Goal: Information Seeking & Learning: Learn about a topic

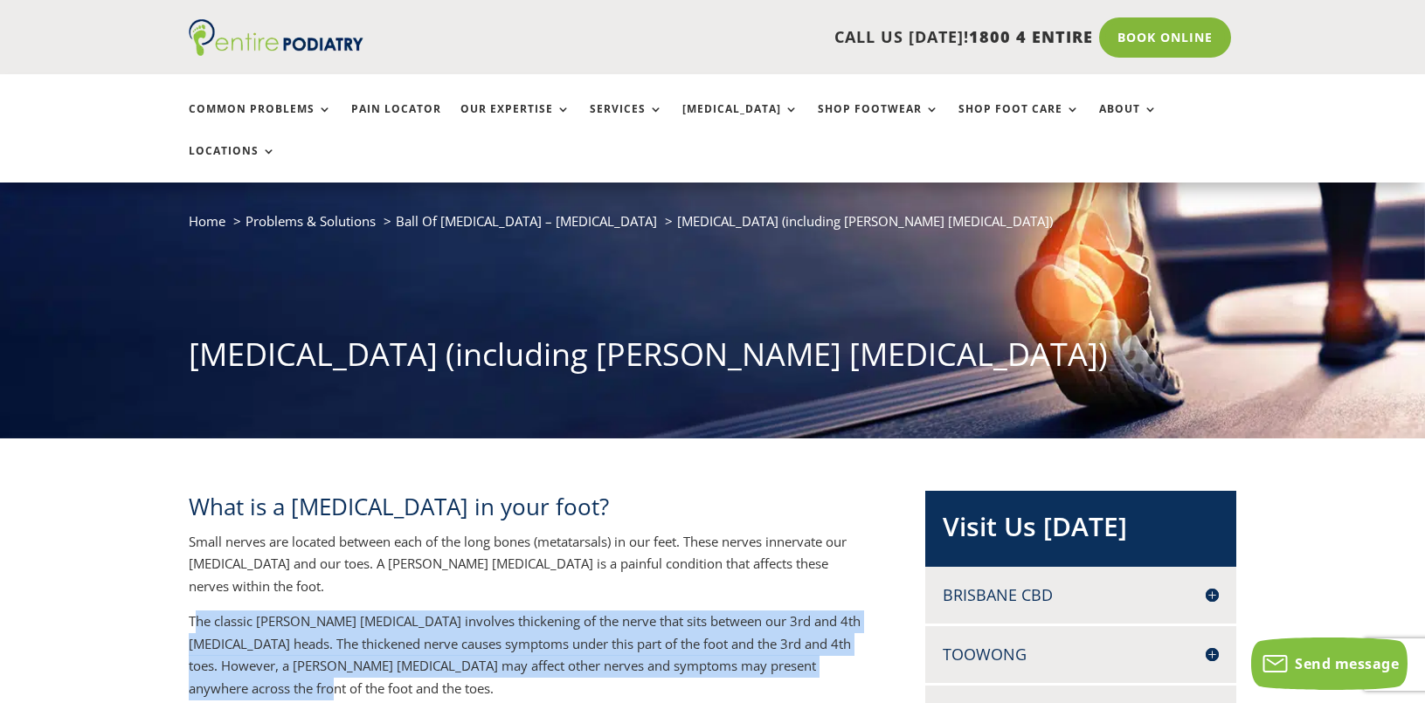
drag, startPoint x: 196, startPoint y: 557, endPoint x: 398, endPoint y: 619, distance: 211.7
click at [398, 619] on p "The classic [PERSON_NAME] [MEDICAL_DATA] involves thickening of the nerve that …" at bounding box center [529, 662] width 680 height 102
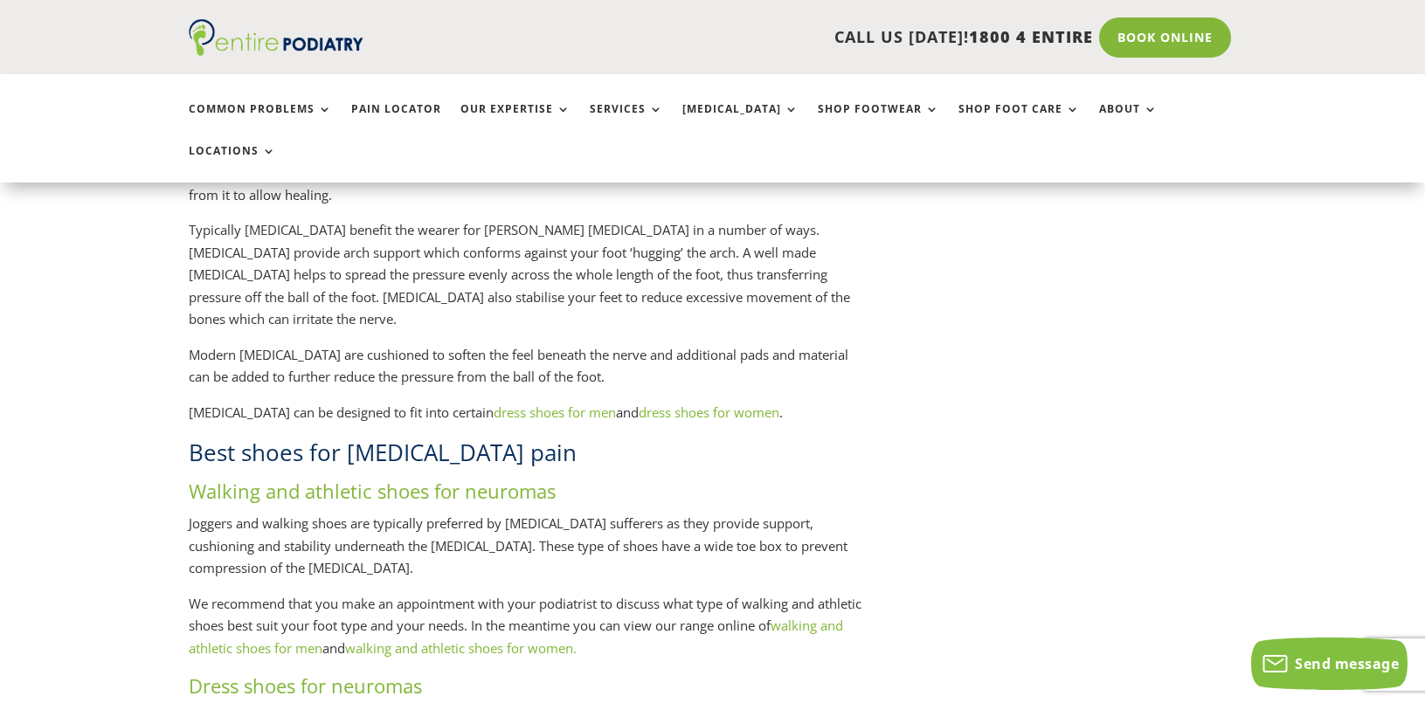
scroll to position [2165, 0]
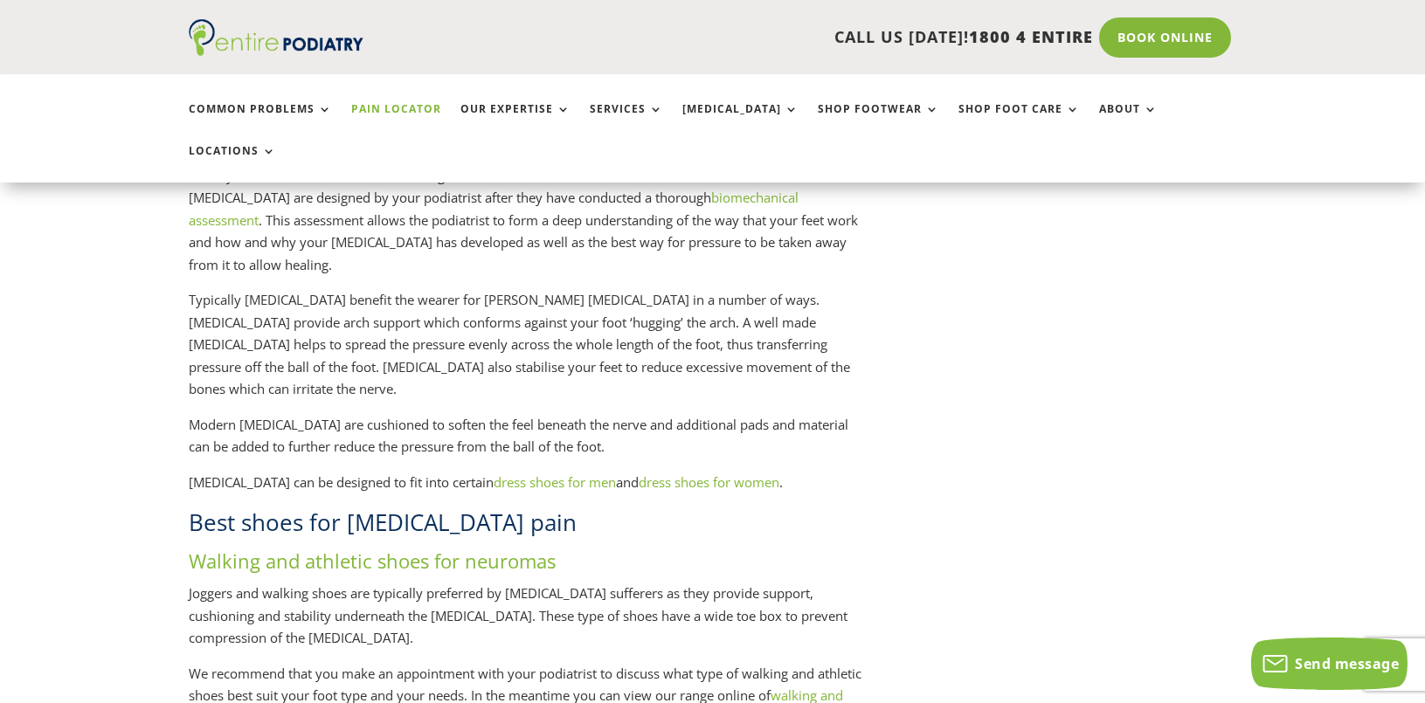
click at [391, 106] on link "Pain Locator" at bounding box center [396, 122] width 90 height 38
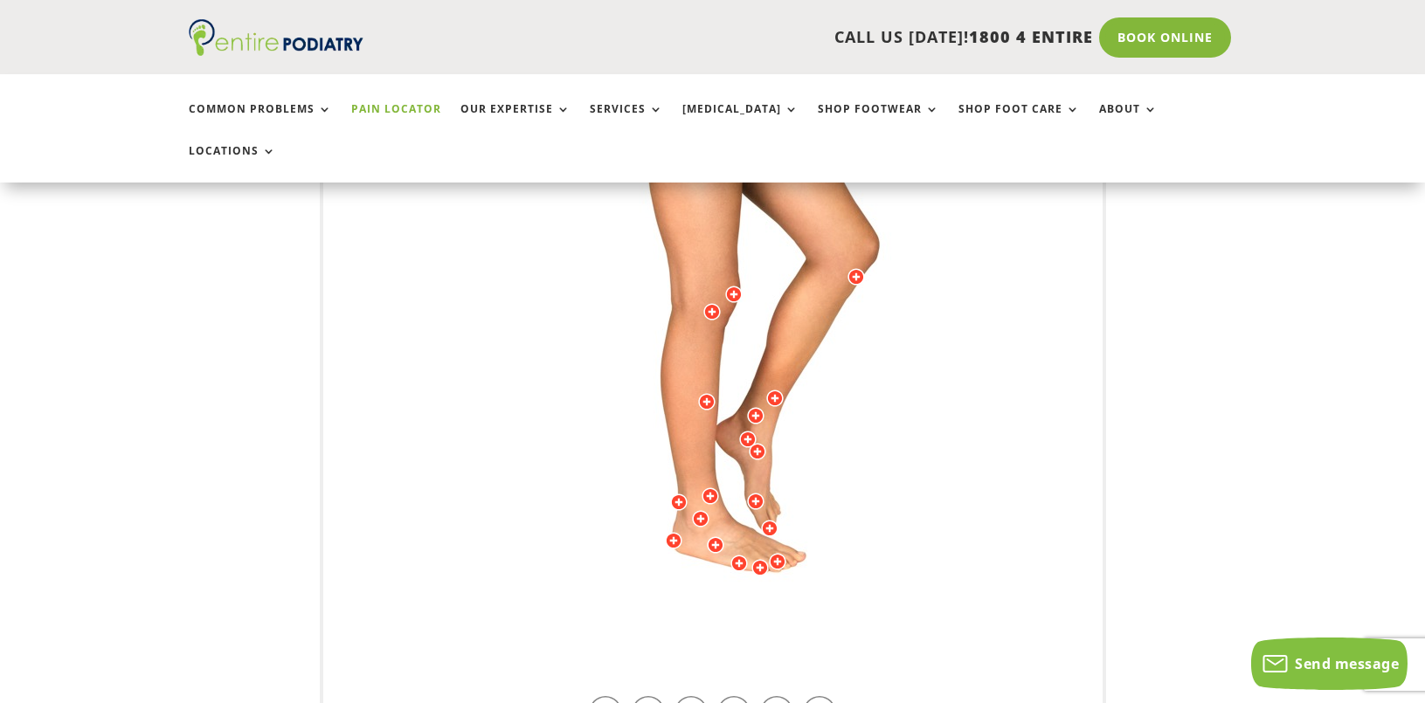
scroll to position [489, 0]
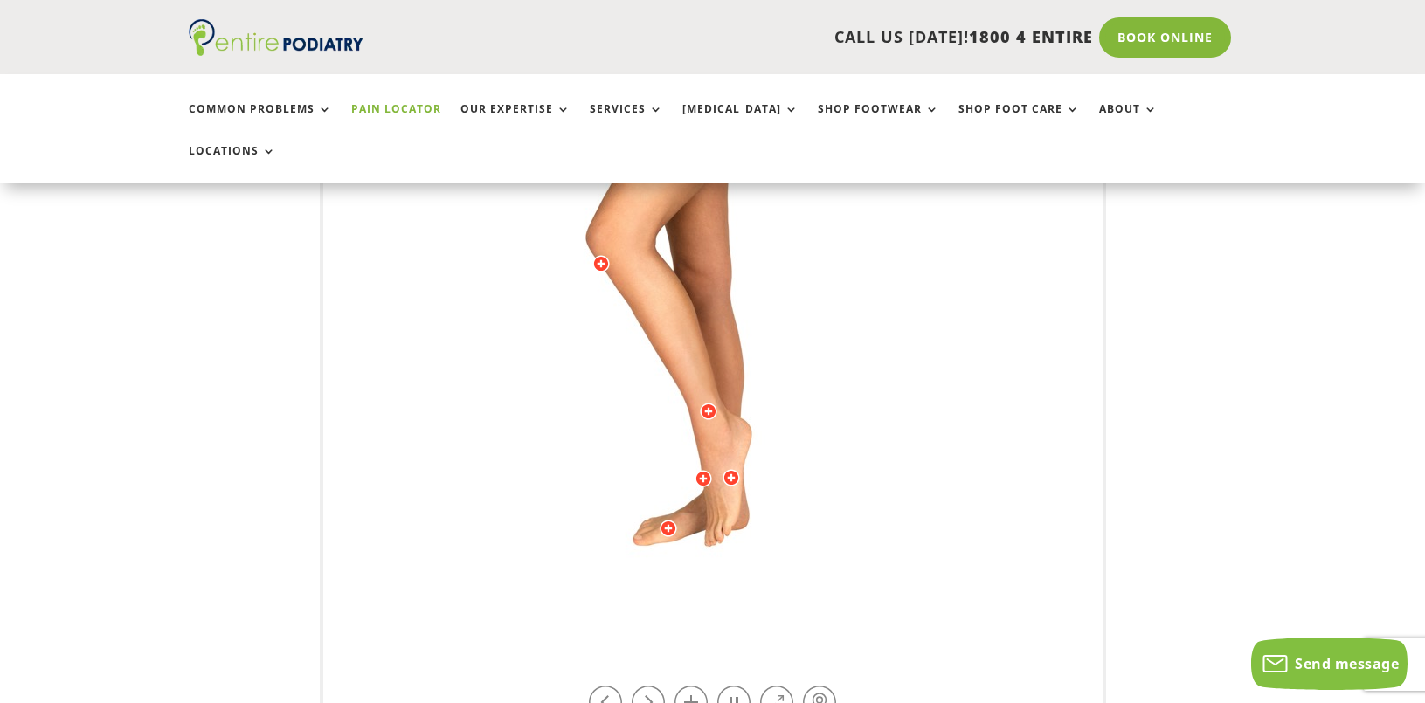
click at [664, 520] on div at bounding box center [668, 528] width 17 height 17
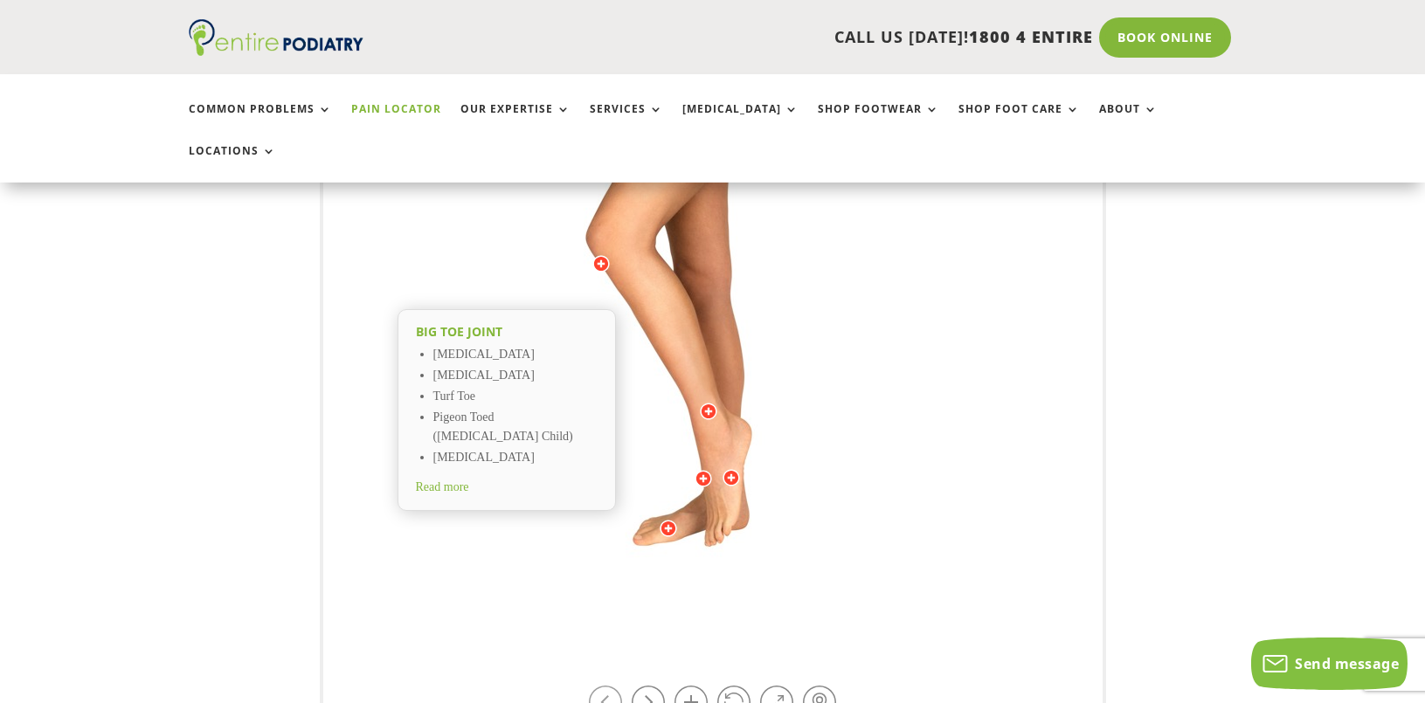
click at [611, 686] on link at bounding box center [605, 702] width 33 height 33
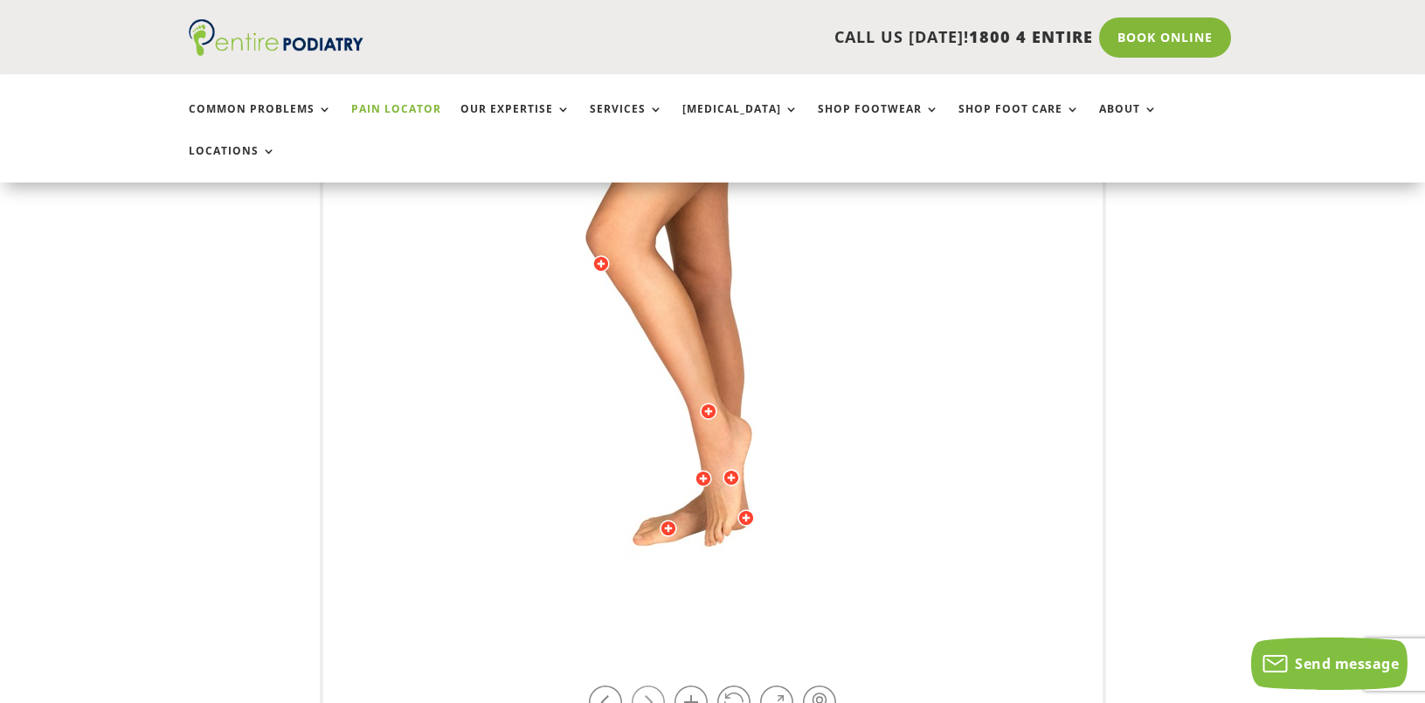
click at [643, 686] on link at bounding box center [648, 702] width 33 height 33
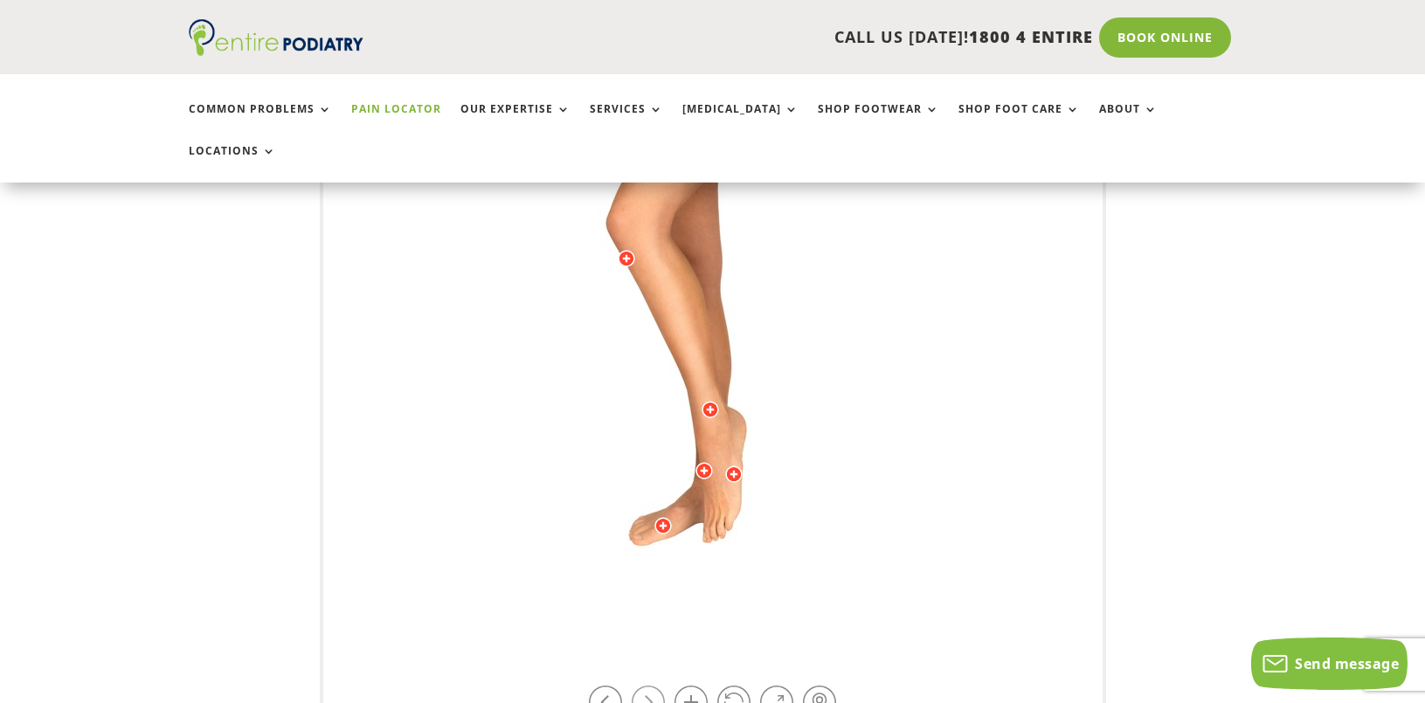
click at [643, 686] on link at bounding box center [648, 702] width 33 height 33
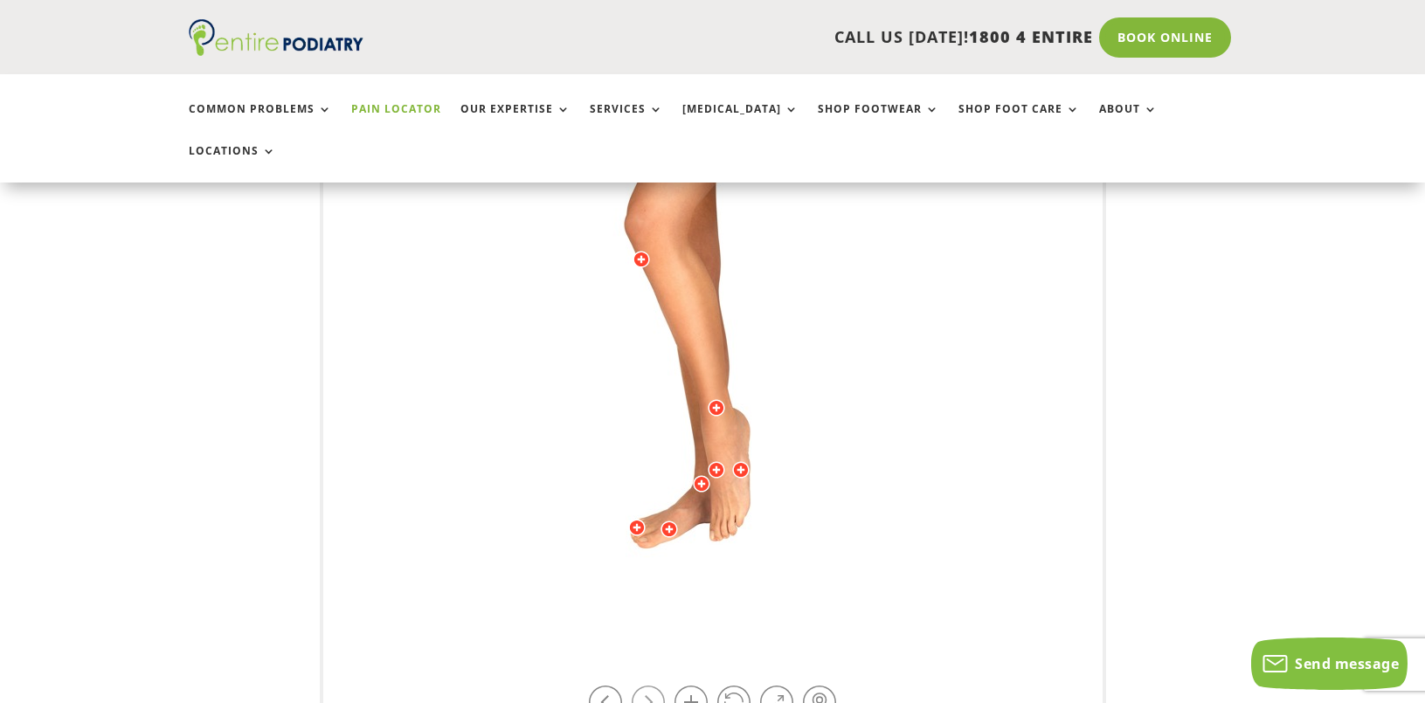
click at [643, 686] on link at bounding box center [648, 702] width 33 height 33
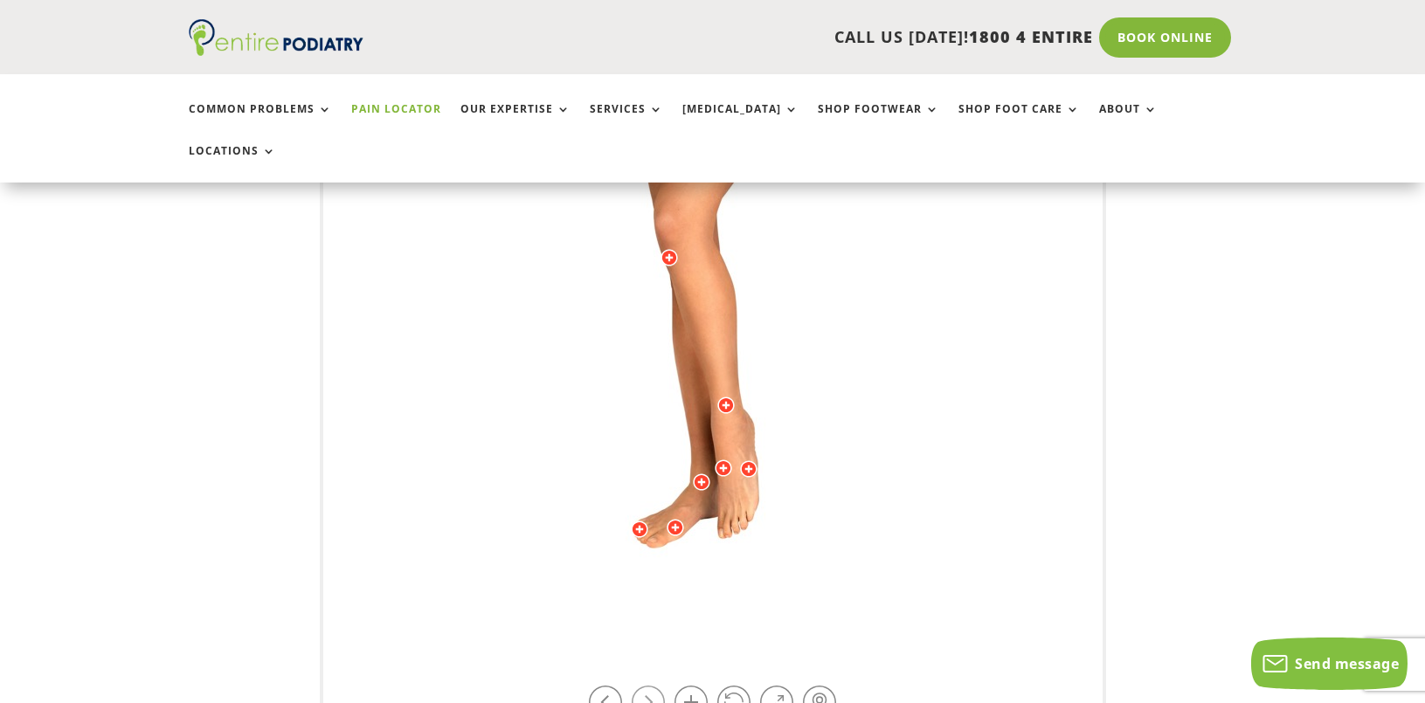
click at [643, 686] on link at bounding box center [648, 702] width 33 height 33
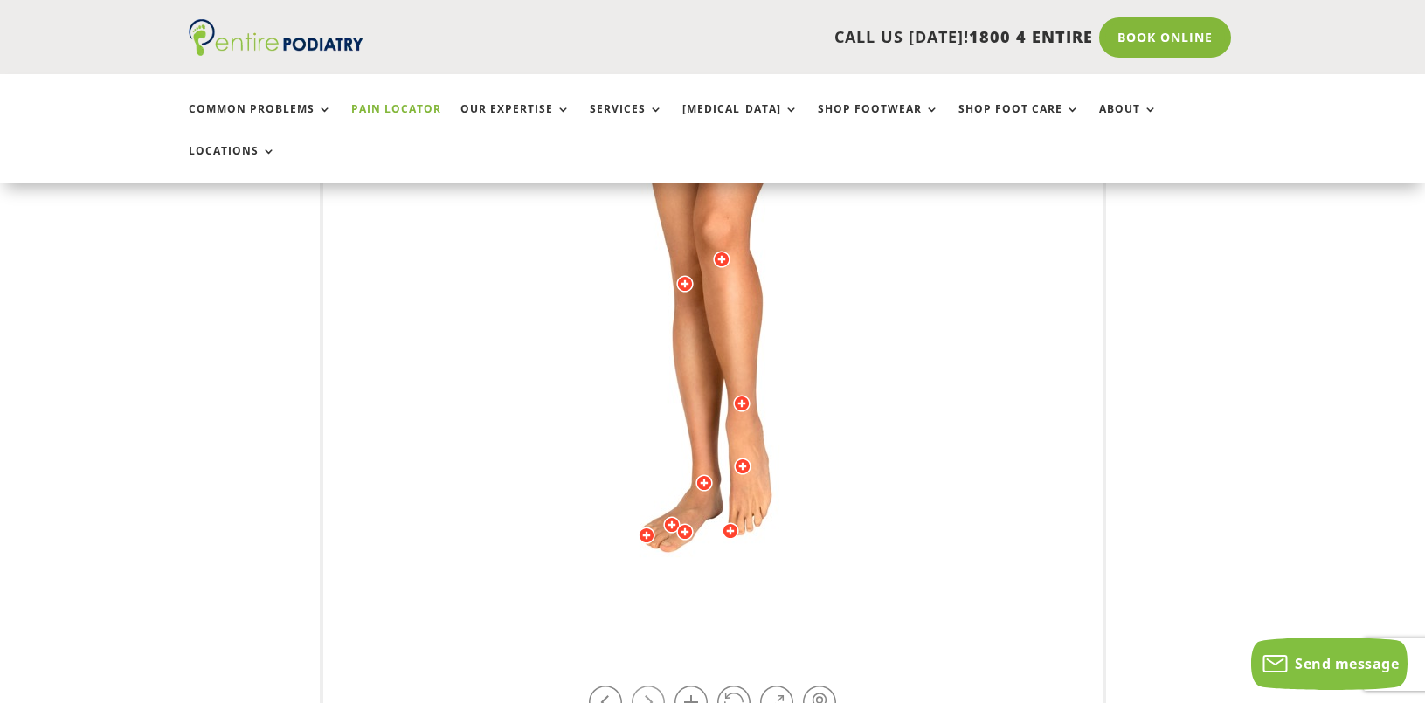
click at [643, 686] on link at bounding box center [648, 702] width 33 height 33
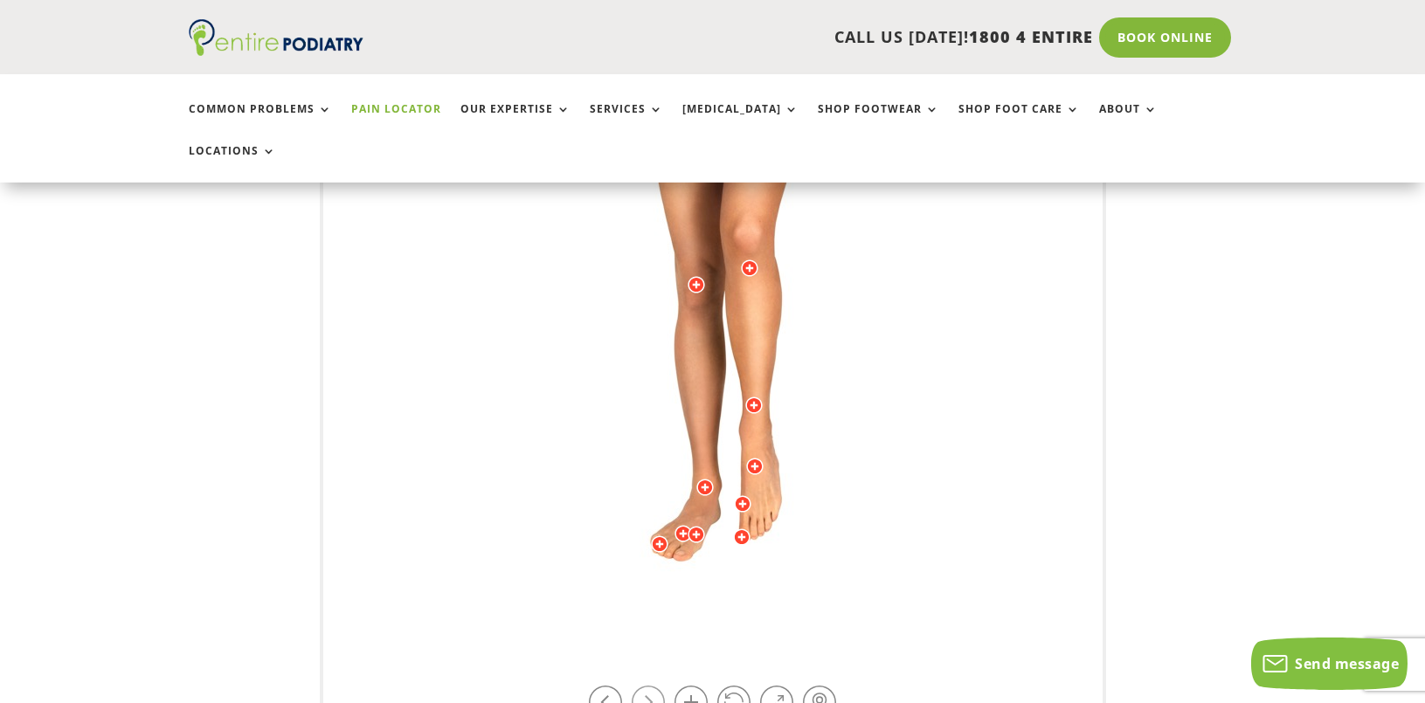
click at [643, 686] on link at bounding box center [648, 702] width 33 height 33
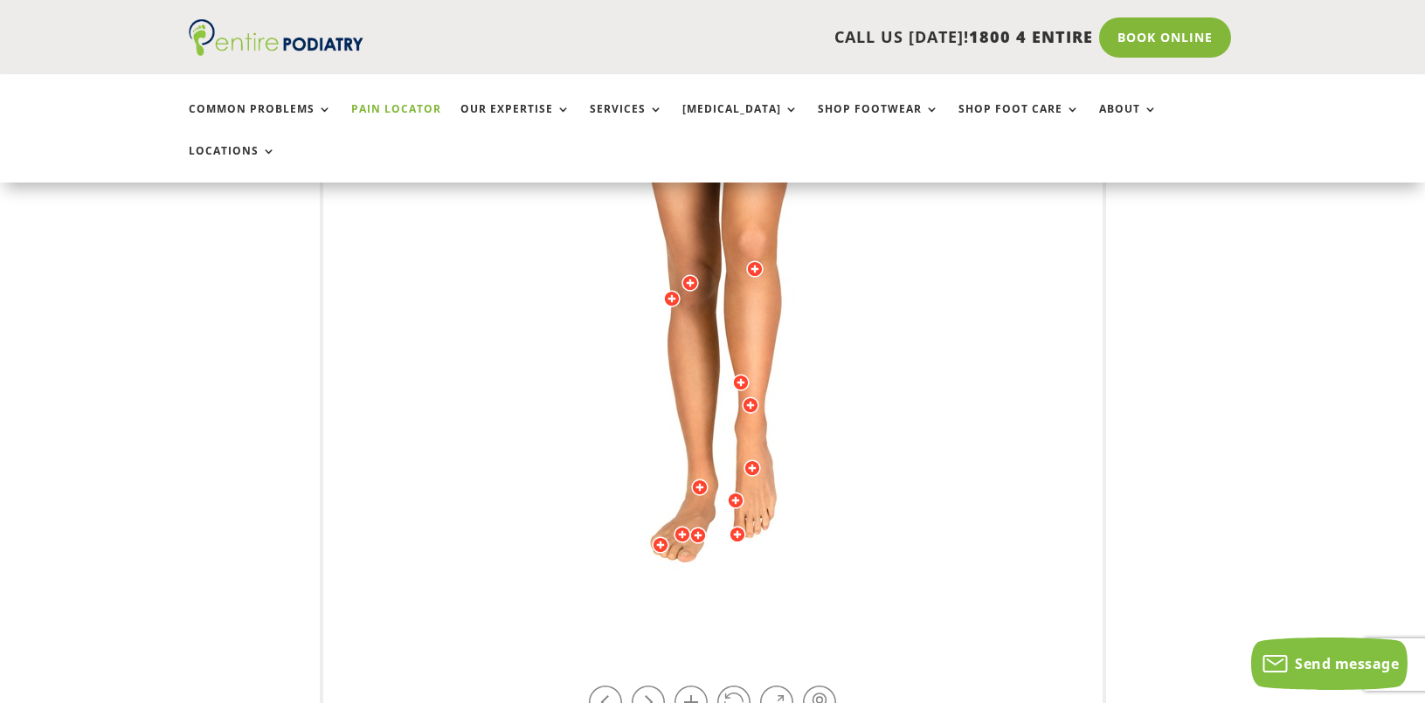
click at [737, 492] on div at bounding box center [735, 500] width 17 height 17
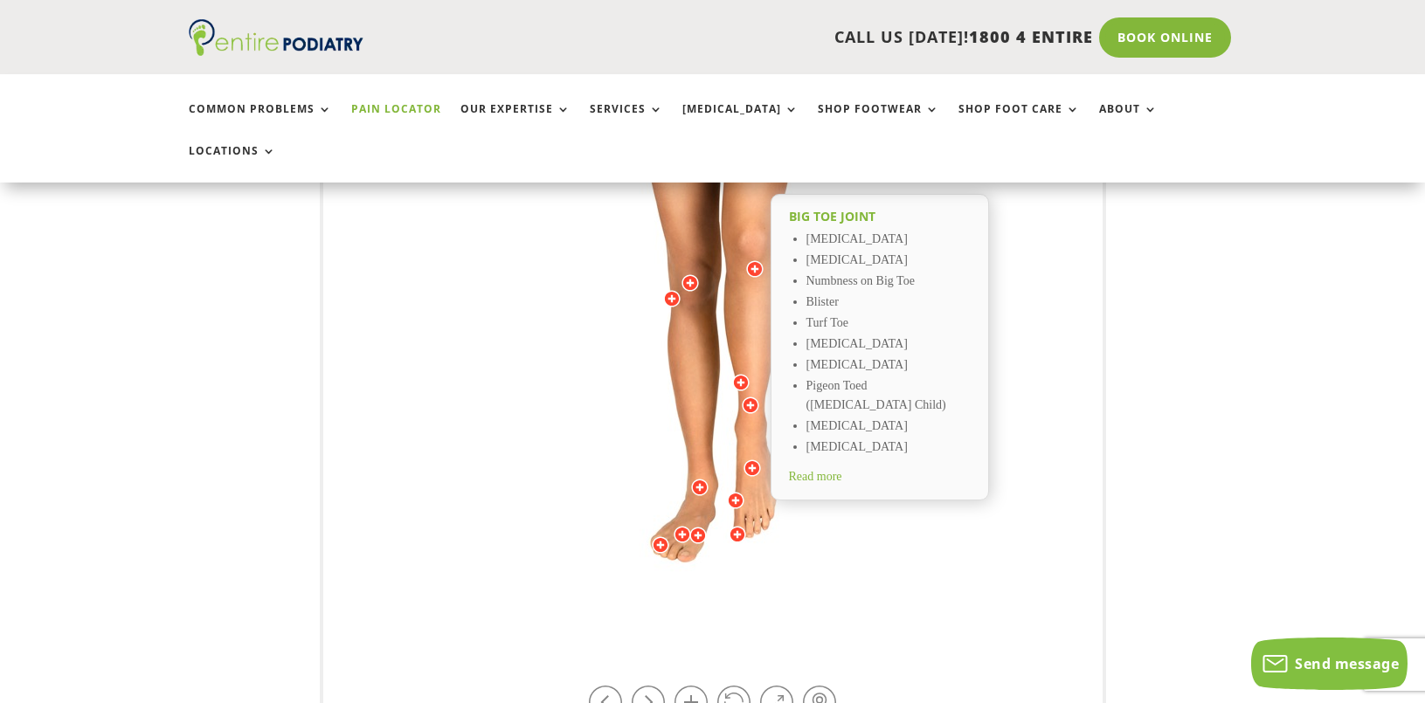
click at [699, 527] on div at bounding box center [697, 535] width 17 height 17
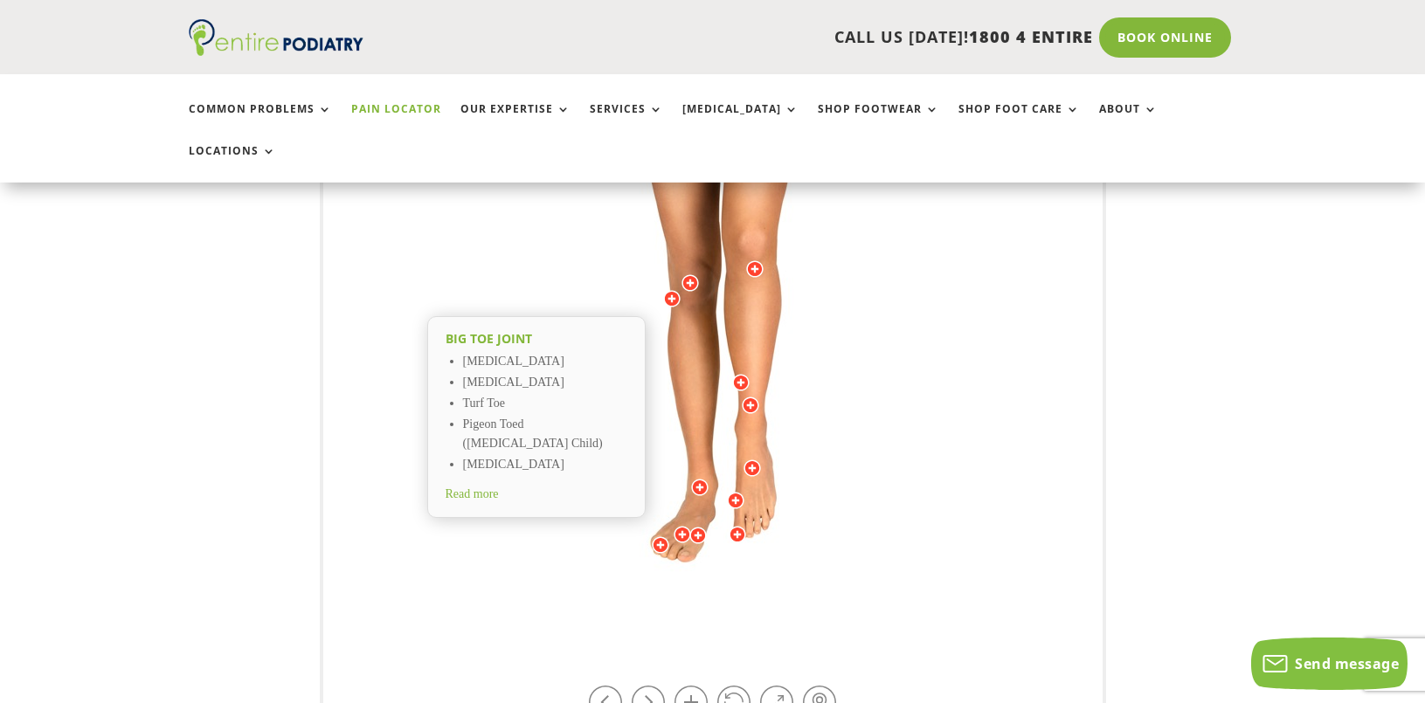
click at [737, 492] on div at bounding box center [735, 500] width 17 height 17
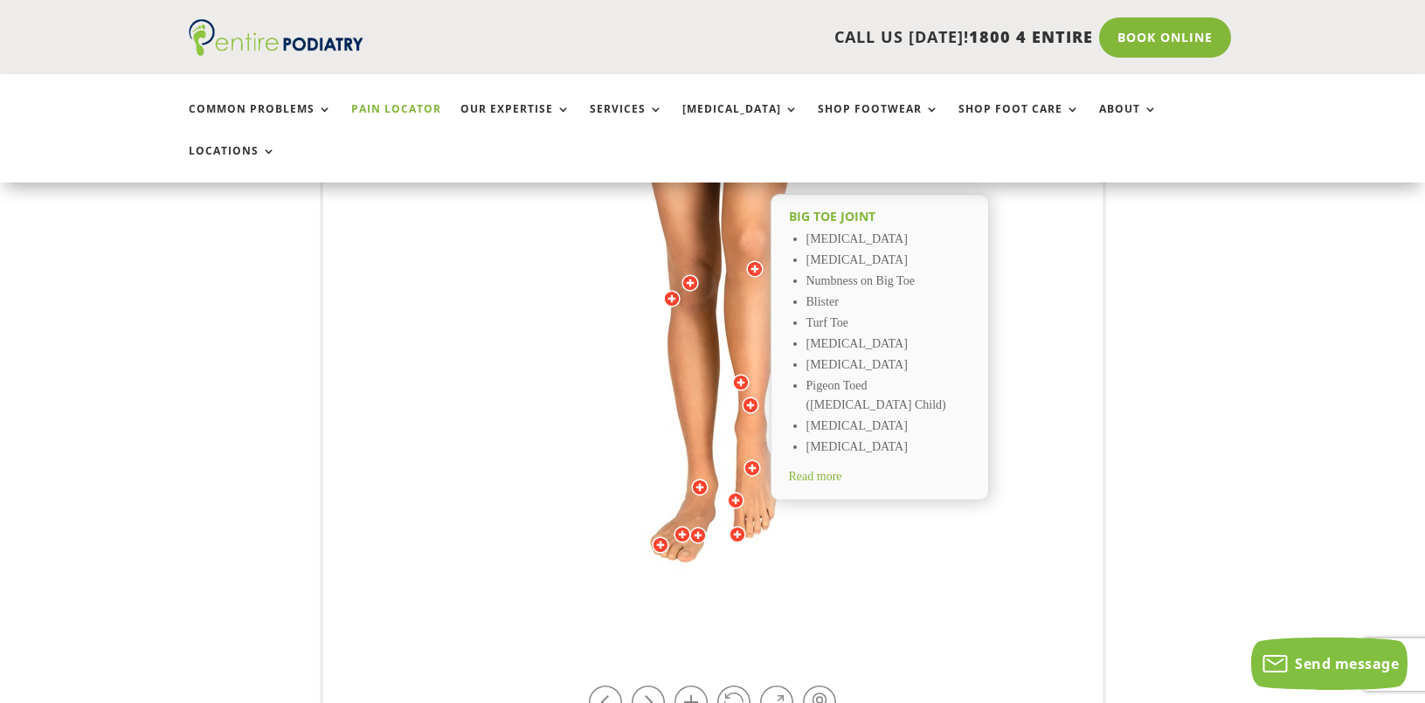
click at [740, 492] on div at bounding box center [735, 500] width 17 height 17
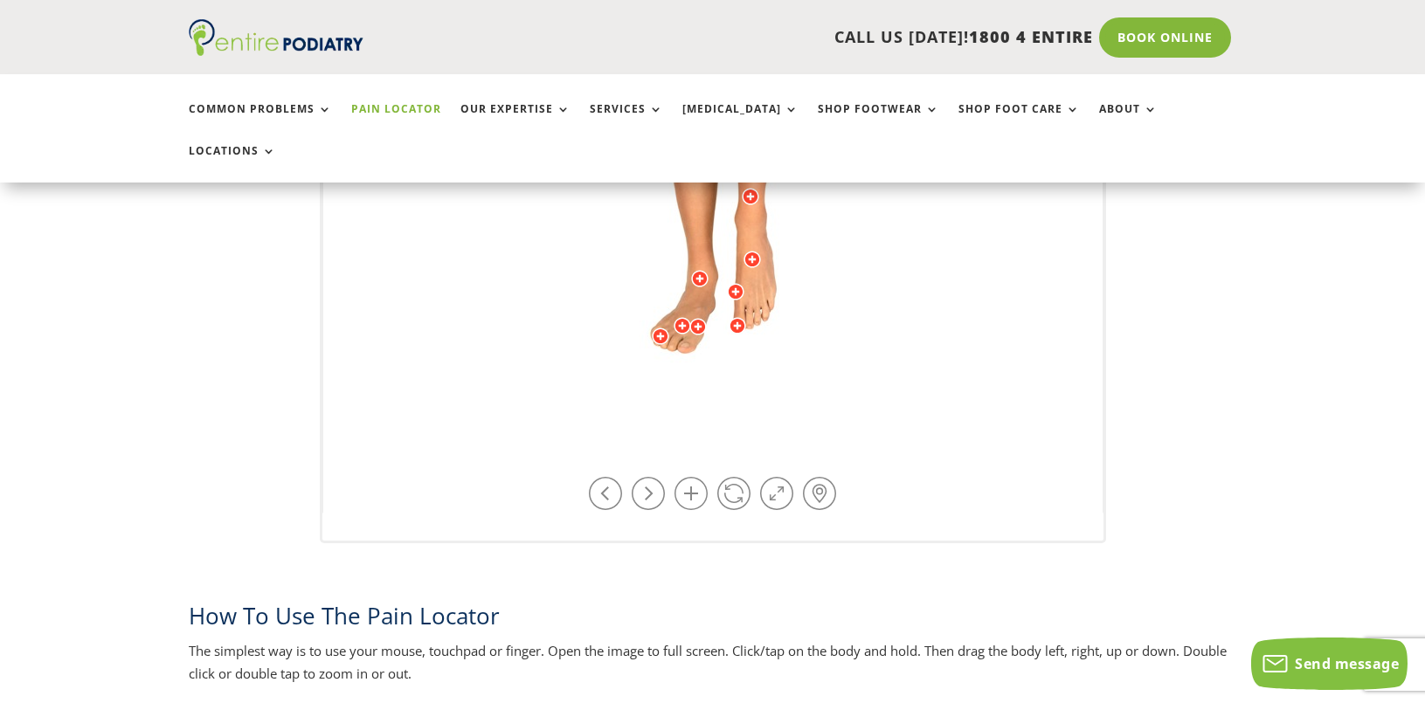
scroll to position [699, 0]
click at [695, 317] on div at bounding box center [697, 325] width 17 height 17
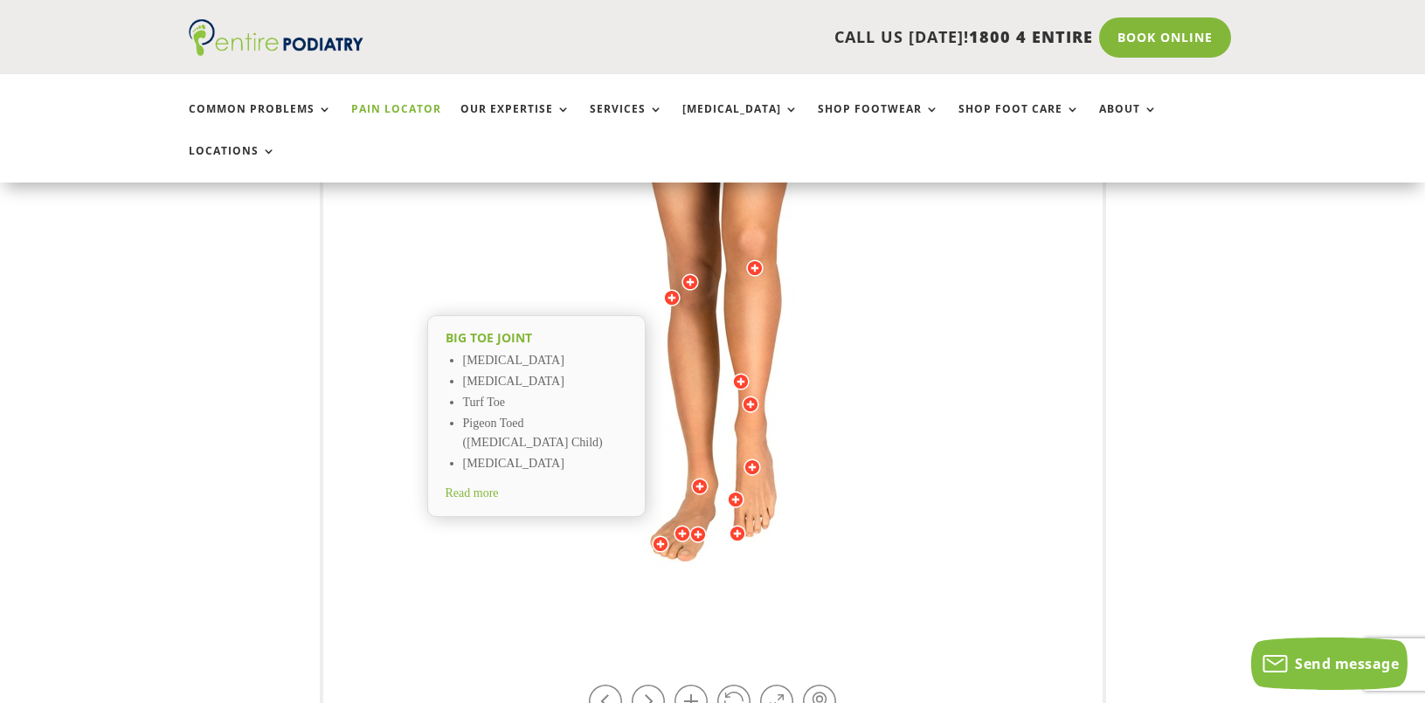
scroll to position [489, 0]
click at [740, 492] on div at bounding box center [735, 500] width 17 height 17
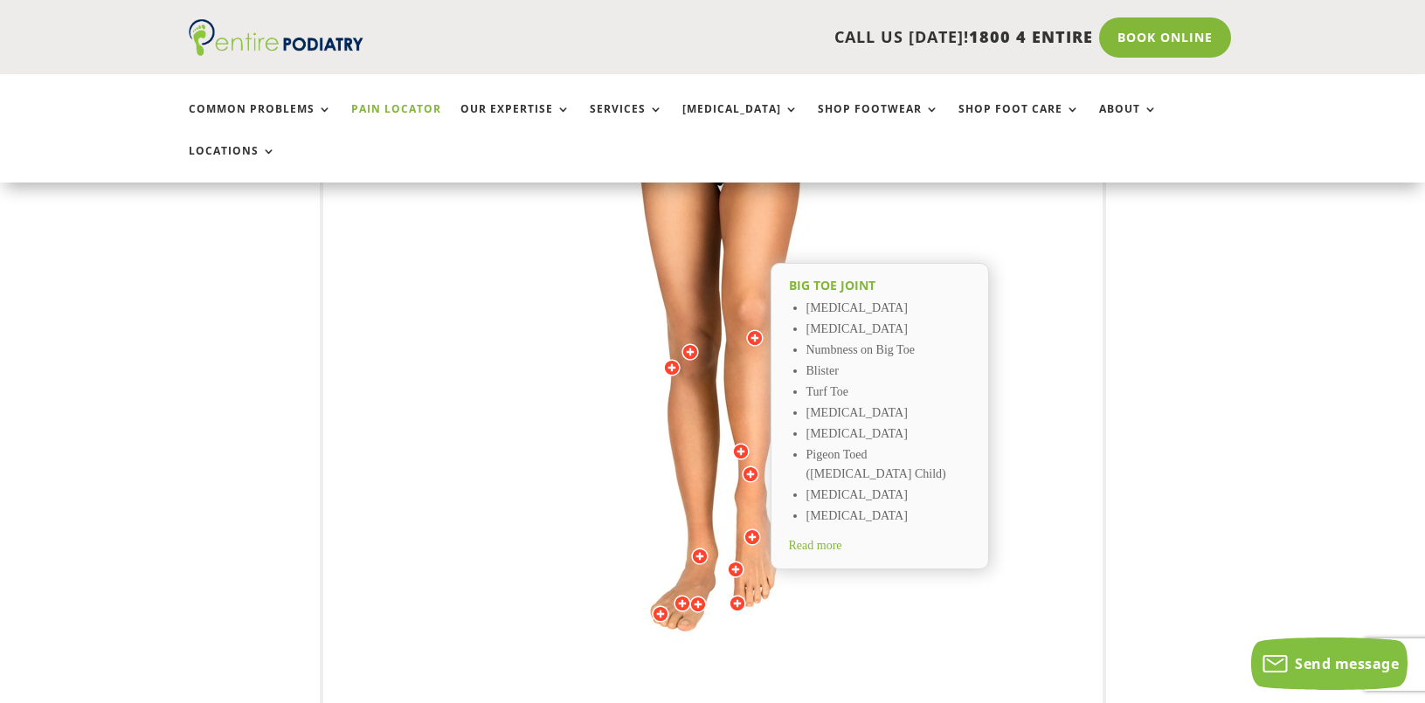
scroll to position [419, 0]
click at [701, 597] on div at bounding box center [697, 605] width 17 height 17
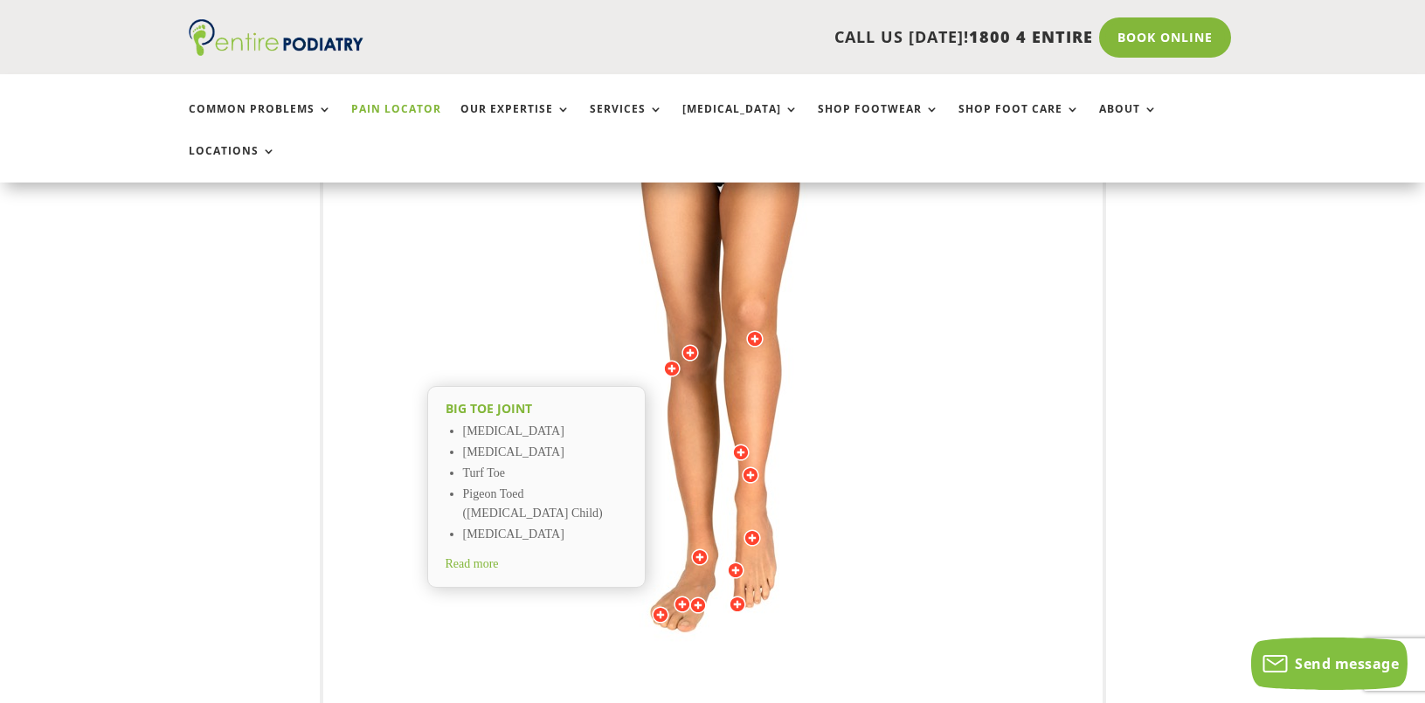
click at [739, 562] on div at bounding box center [735, 570] width 17 height 17
